Goal: Information Seeking & Learning: Learn about a topic

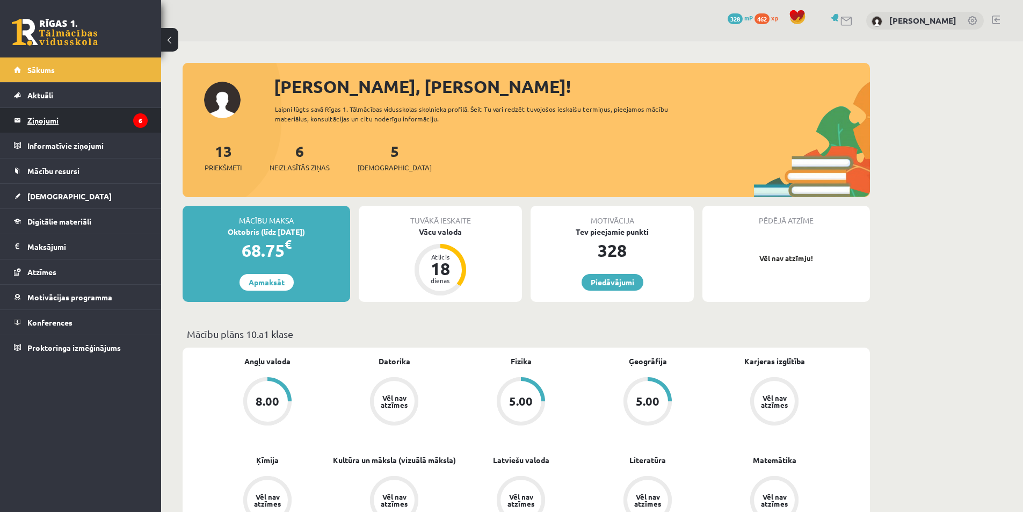
click at [25, 127] on link "Ziņojumi 6" at bounding box center [81, 120] width 134 height 25
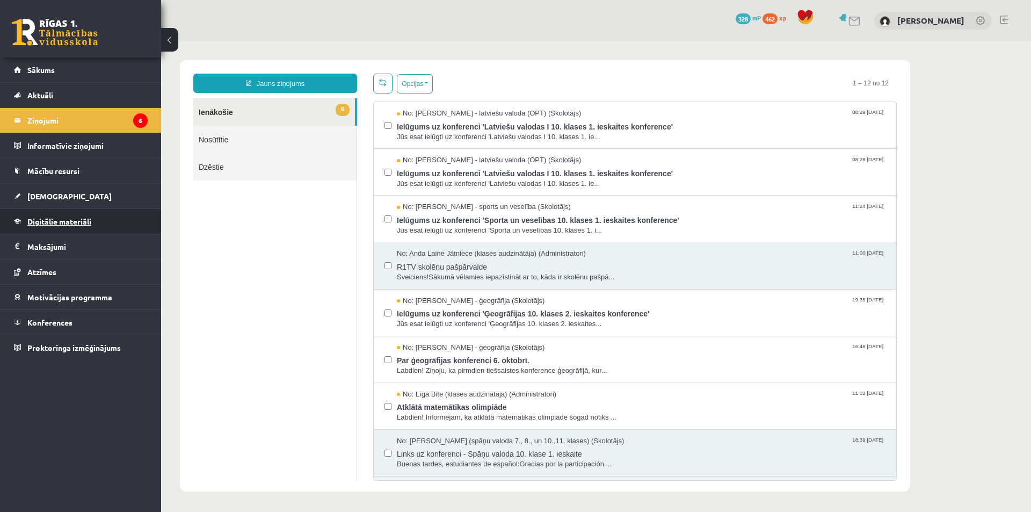
click at [84, 216] on link "Digitālie materiāli" at bounding box center [81, 221] width 134 height 25
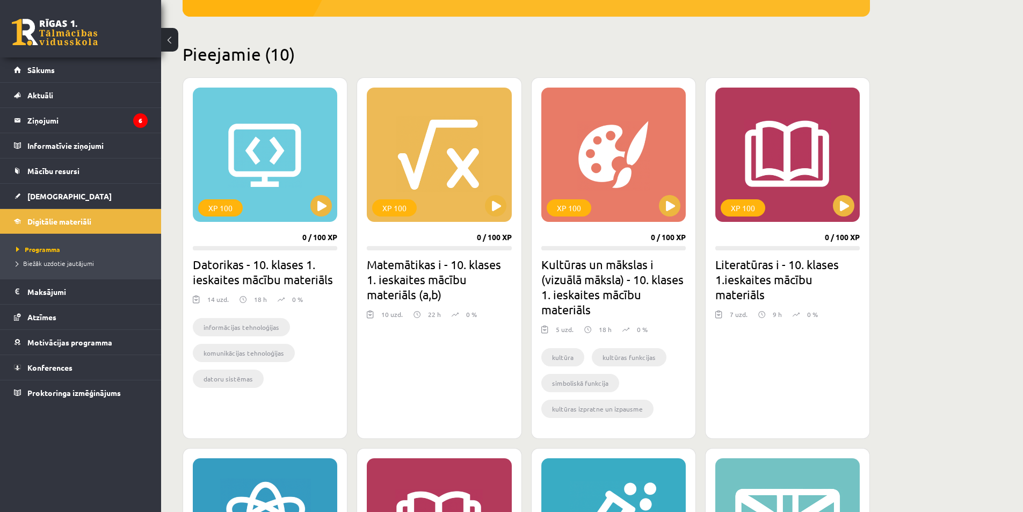
scroll to position [257, 0]
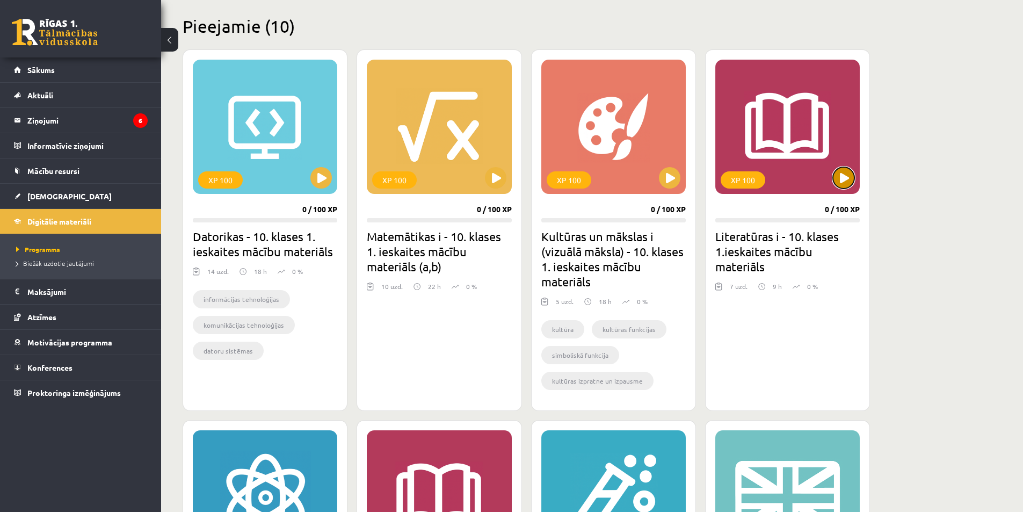
click at [840, 185] on button at bounding box center [843, 177] width 21 height 21
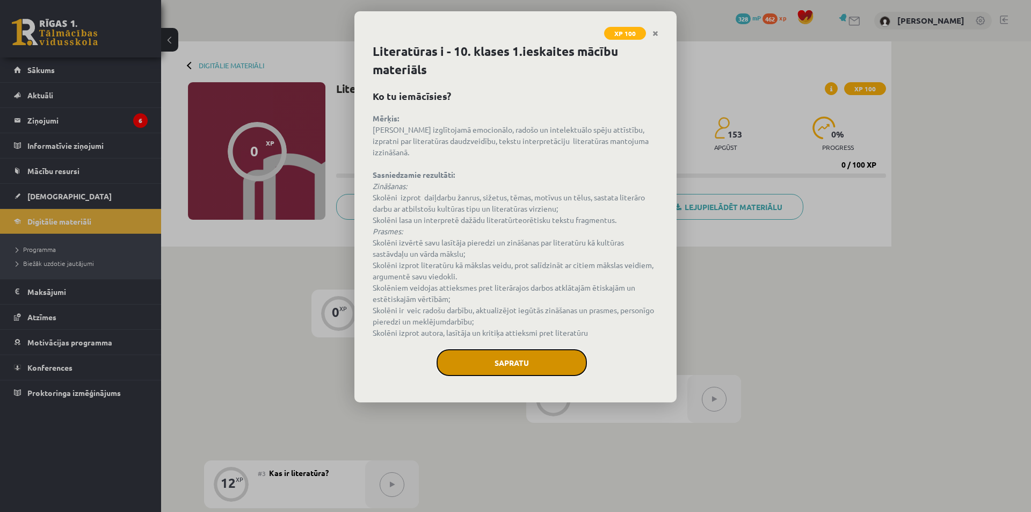
click at [524, 349] on button "Sapratu" at bounding box center [512, 362] width 150 height 27
click at [549, 349] on button "Sapratu" at bounding box center [512, 362] width 150 height 27
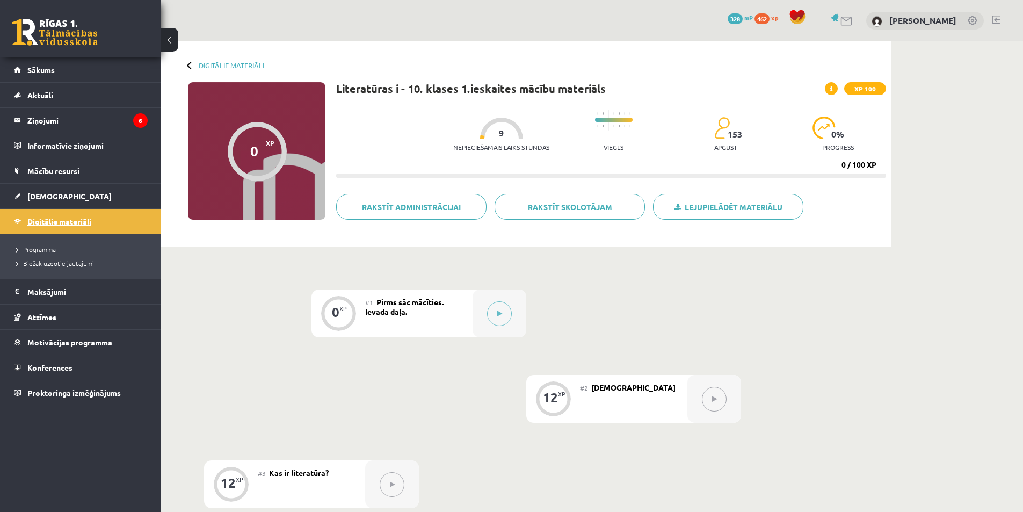
click at [91, 223] on span "Digitālie materiāli" at bounding box center [59, 221] width 64 height 10
